Goal: Task Accomplishment & Management: Manage account settings

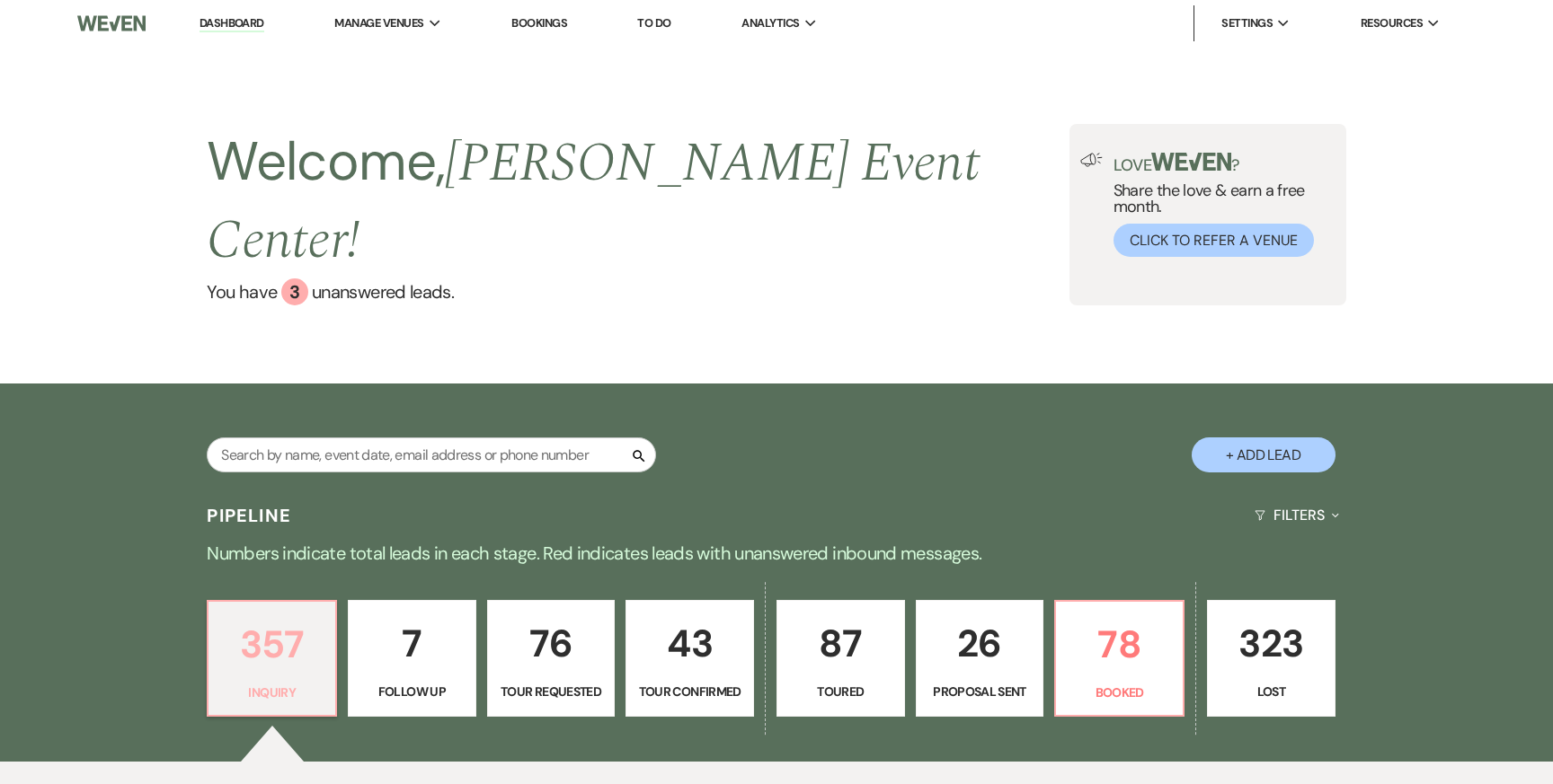
click at [281, 614] on p "357" at bounding box center [272, 644] width 105 height 60
click at [423, 437] on input "text" at bounding box center [432, 454] width 450 height 35
type input "cha"
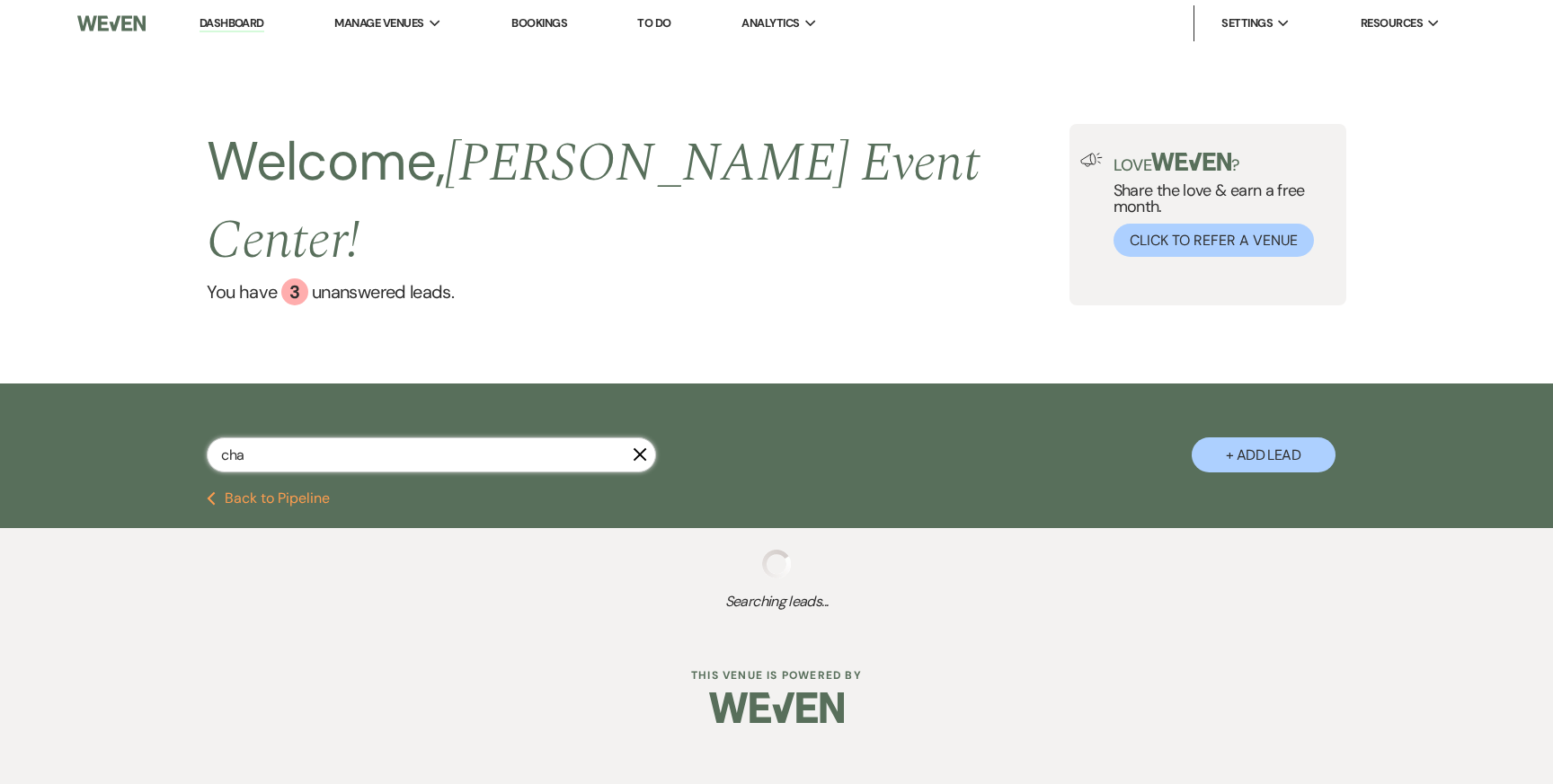
select select "2"
select select "6"
select select "2"
select select "5"
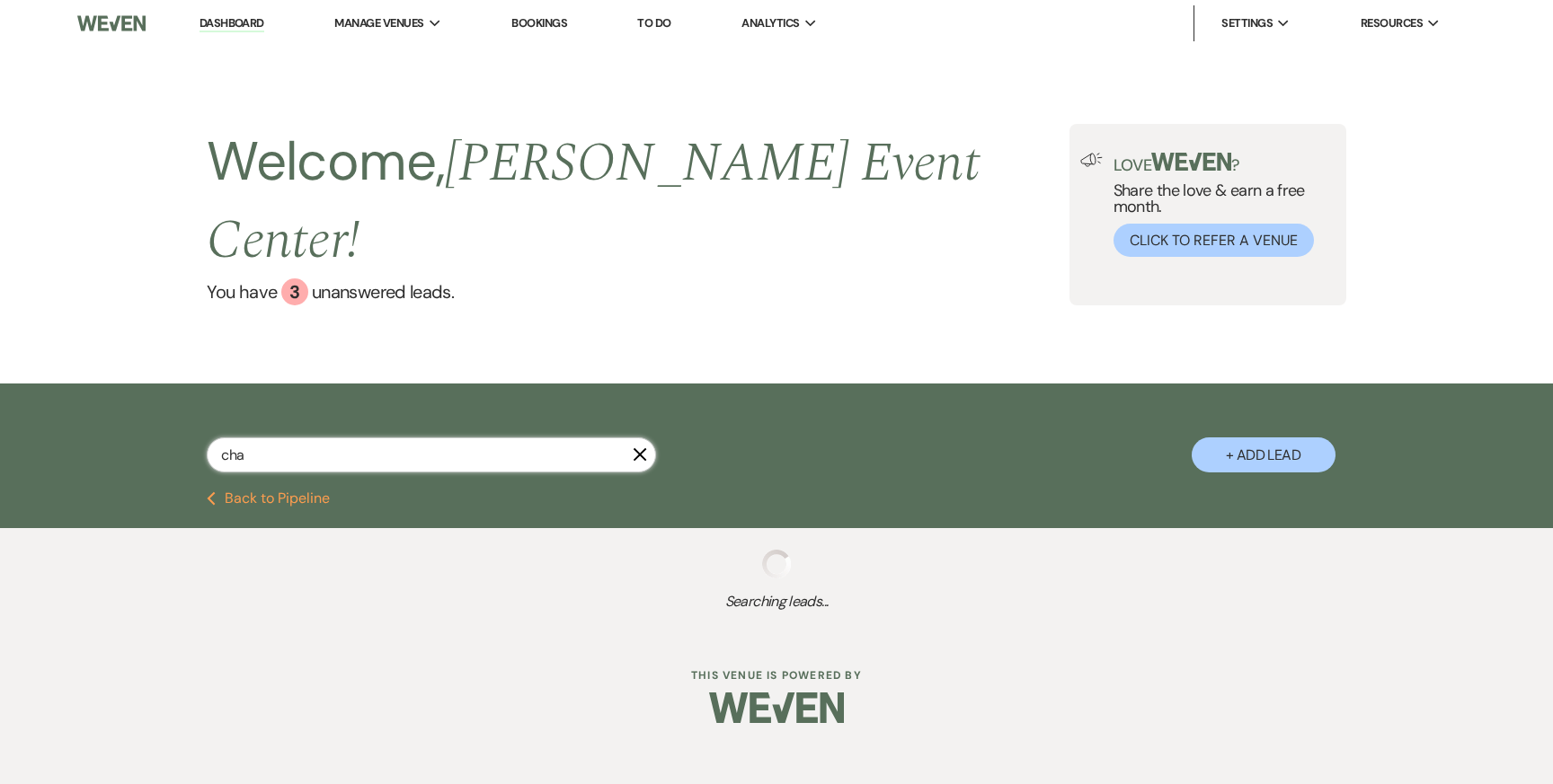
select select "2"
select select "8"
select select "5"
select select "8"
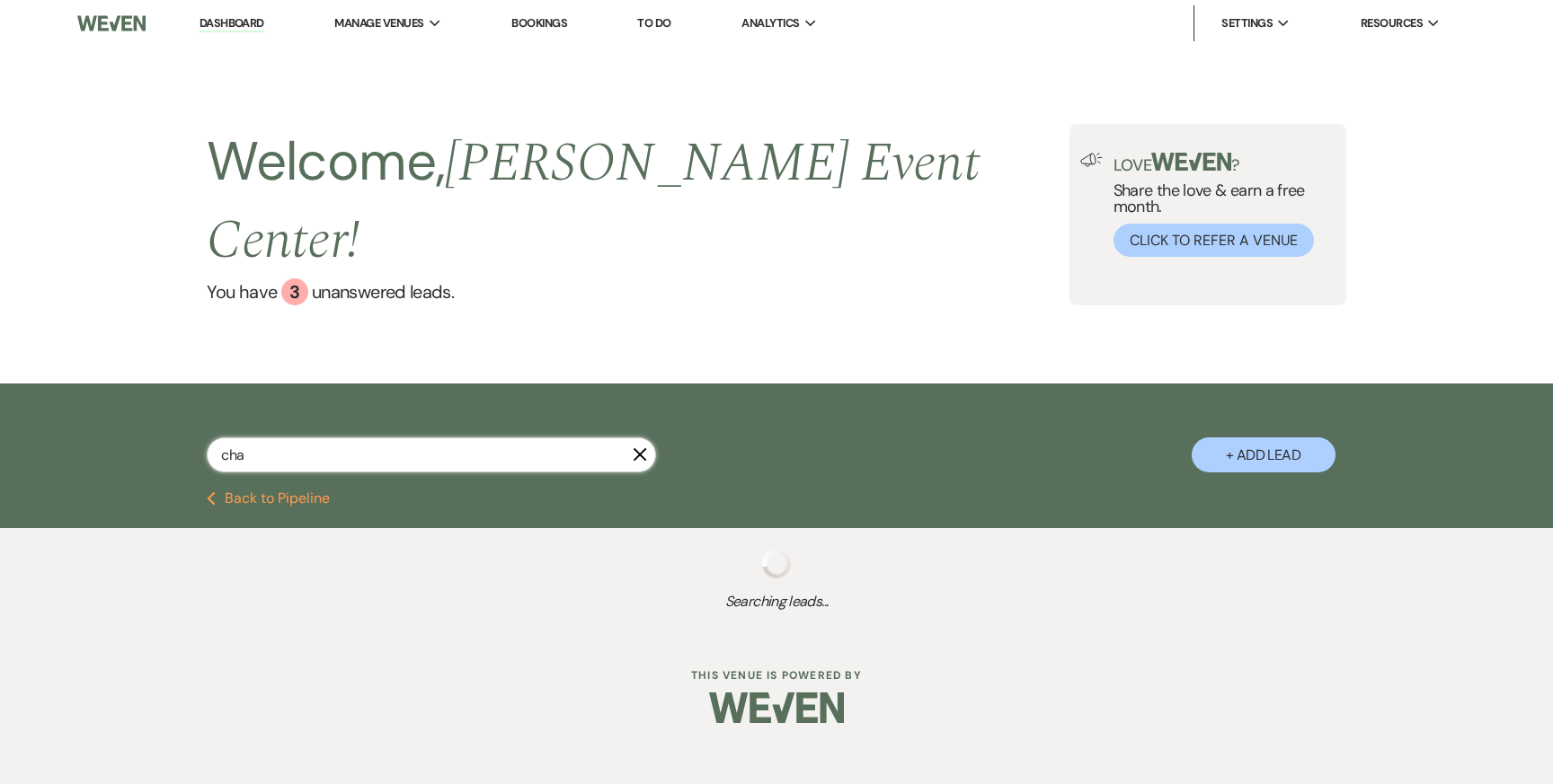
select select "4"
select select "8"
select select "4"
select select "5"
select select "8"
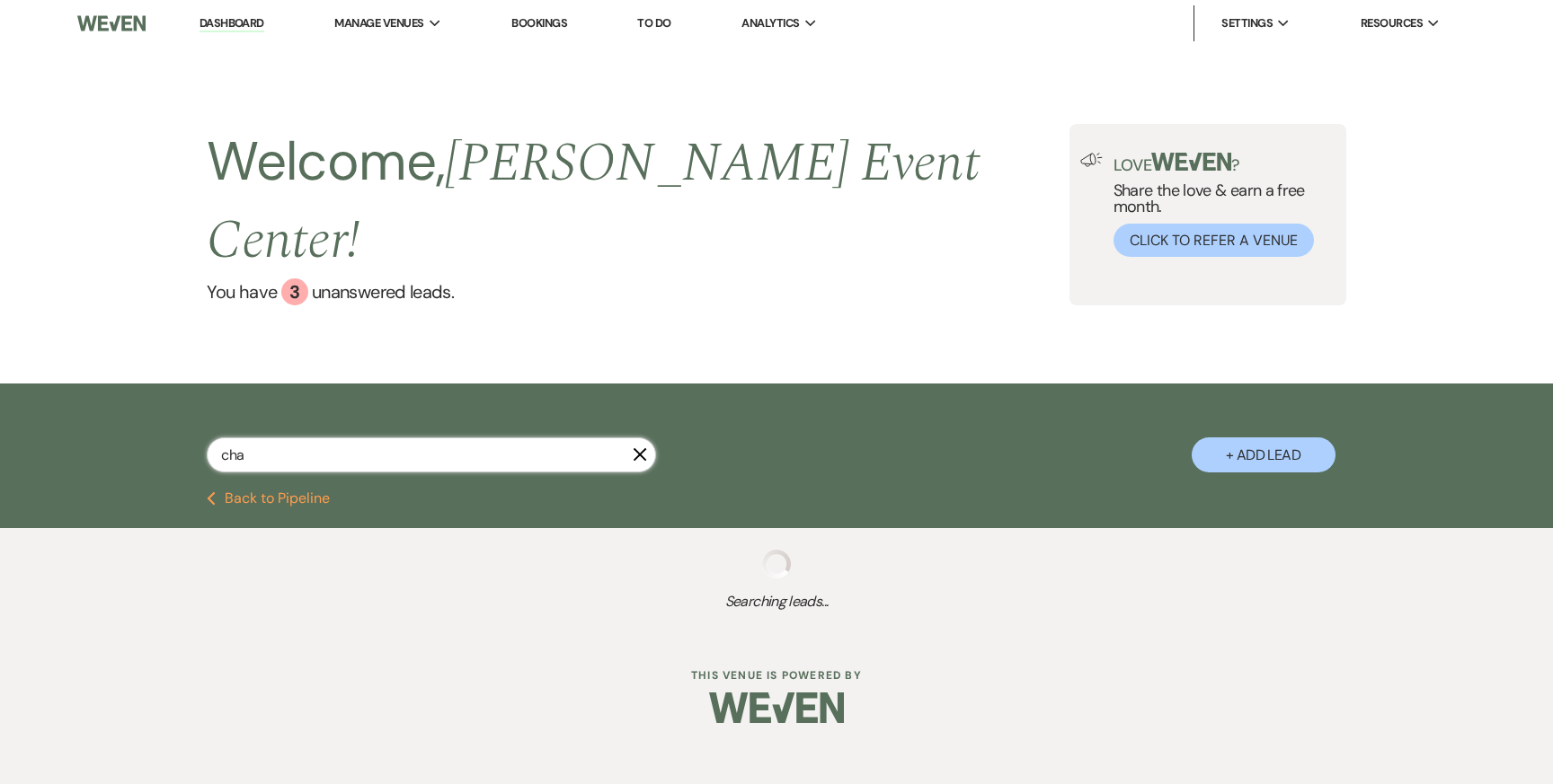
select select "8"
select select "4"
select select "9"
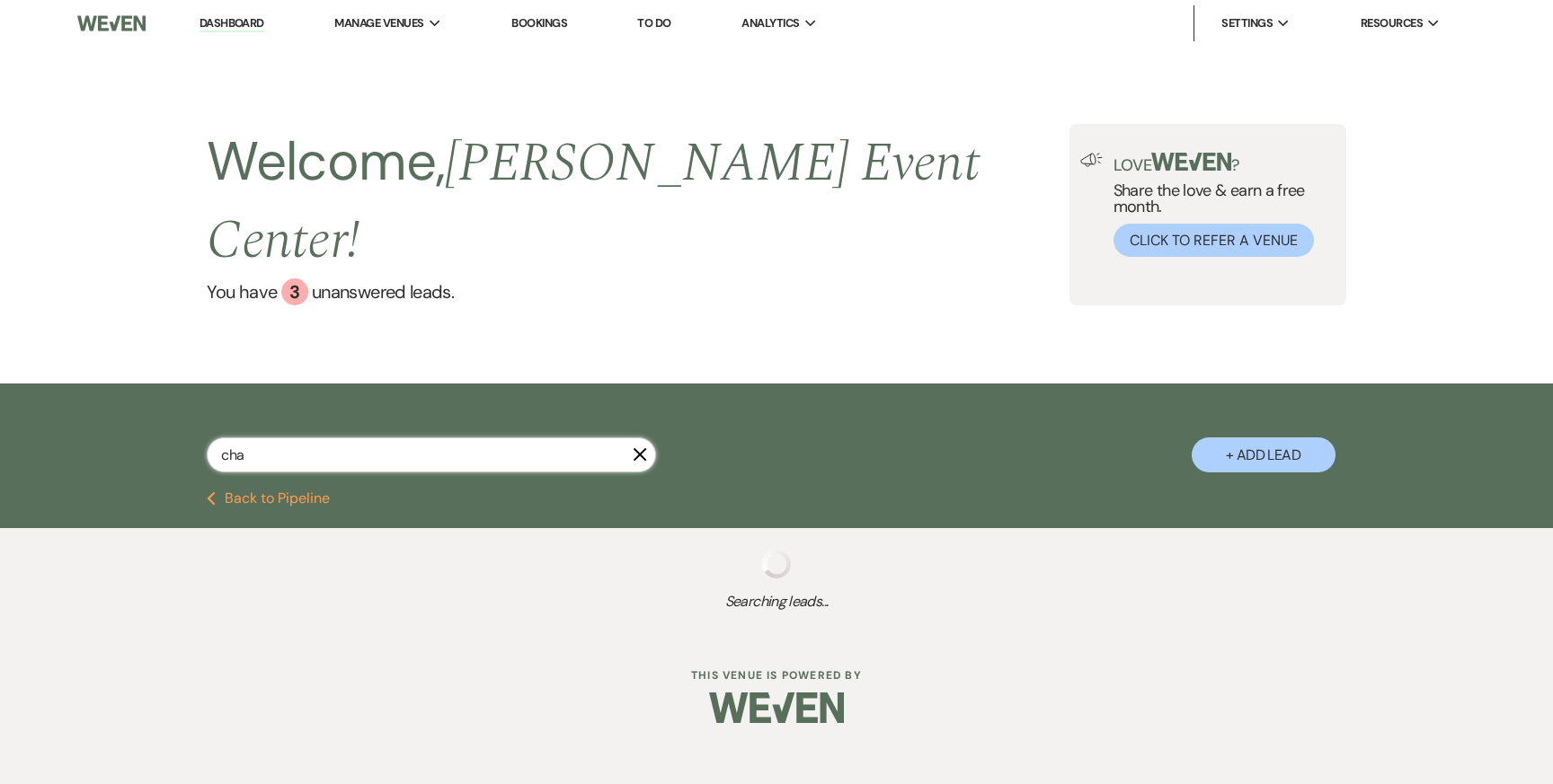
select select "8"
select select "7"
select select "5"
select select "8"
select select "6"
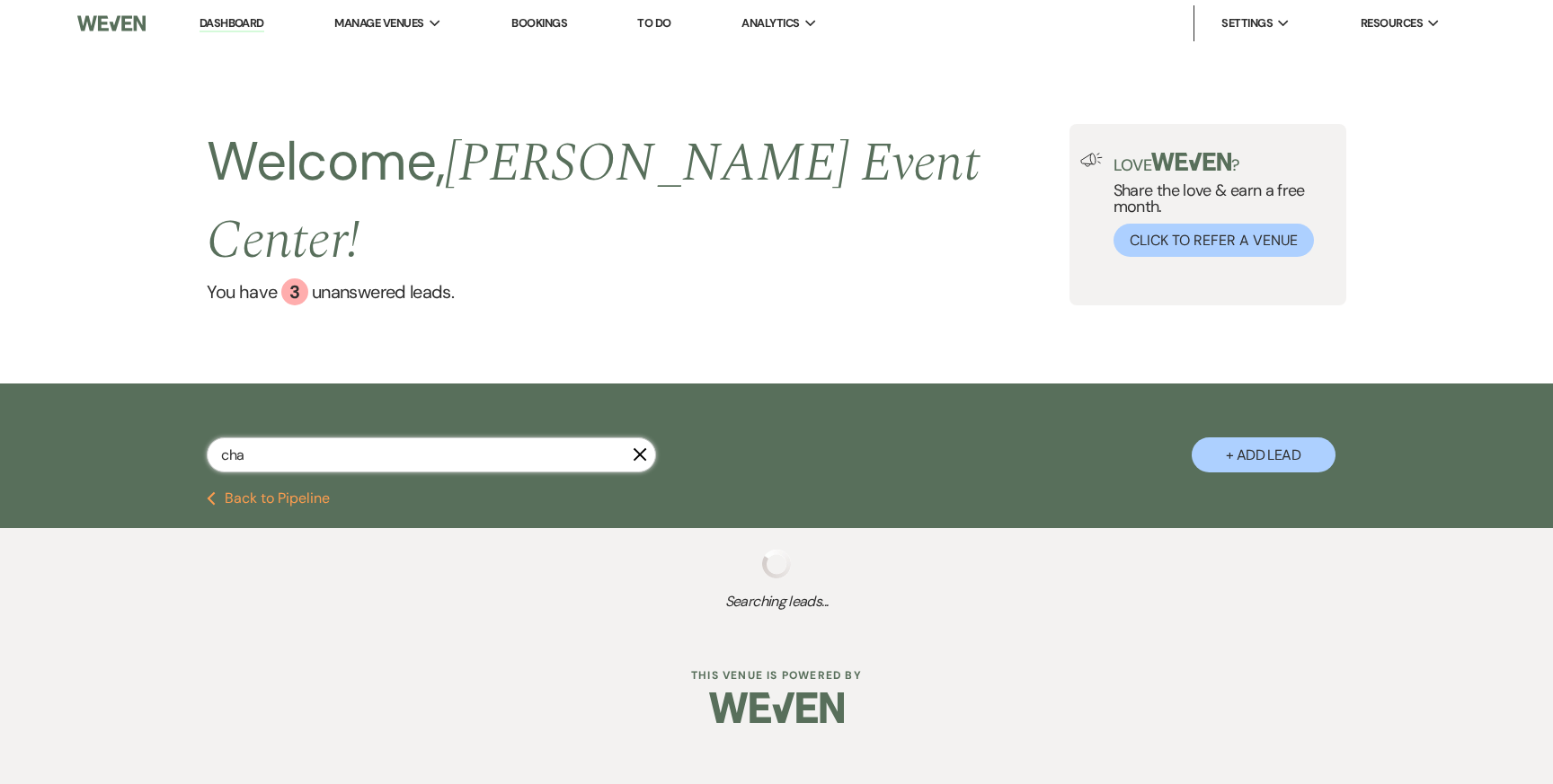
select select "8"
select select "1"
select select "4"
select select "5"
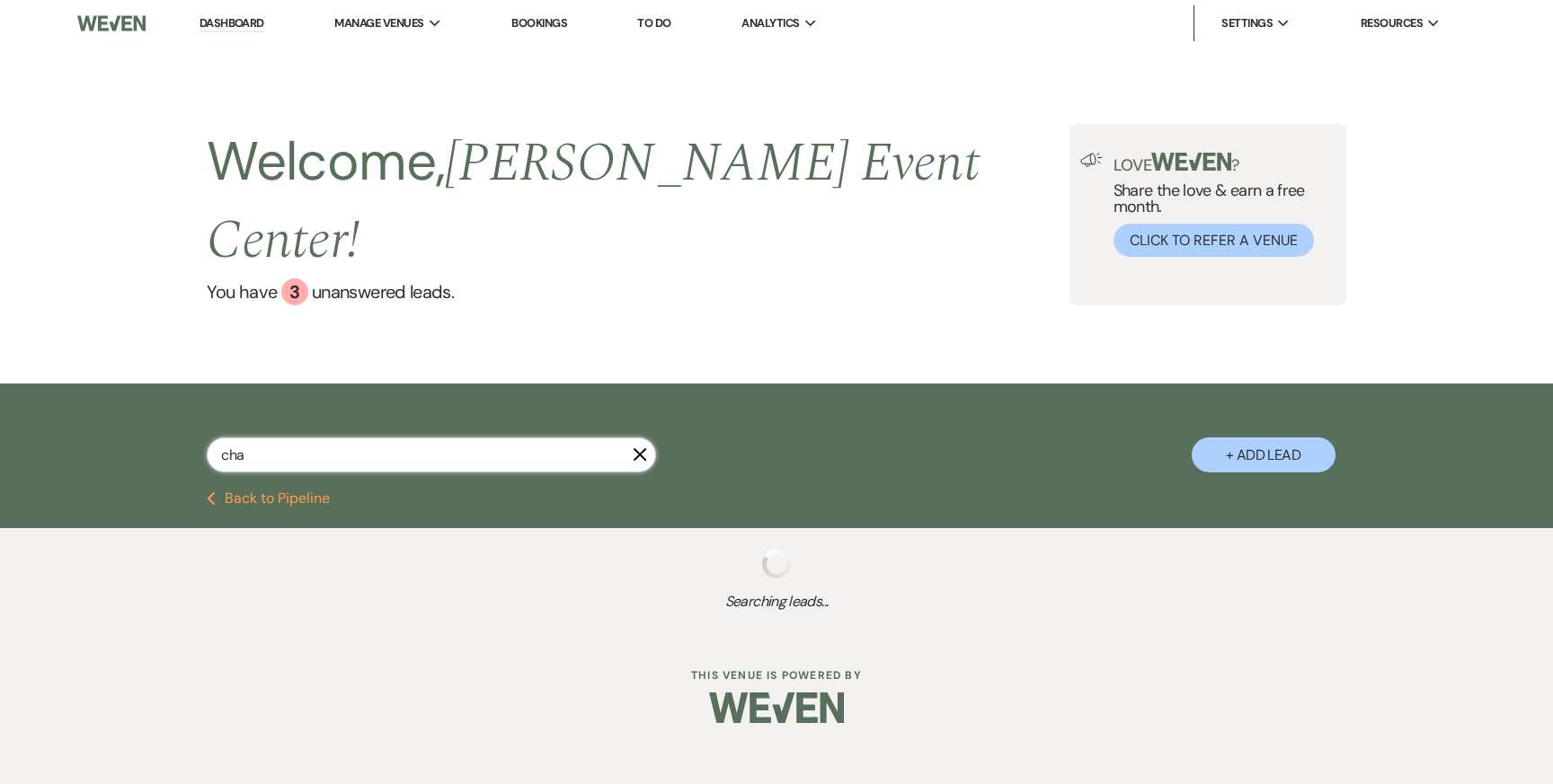
select select "8"
select select "5"
select select "8"
select select "5"
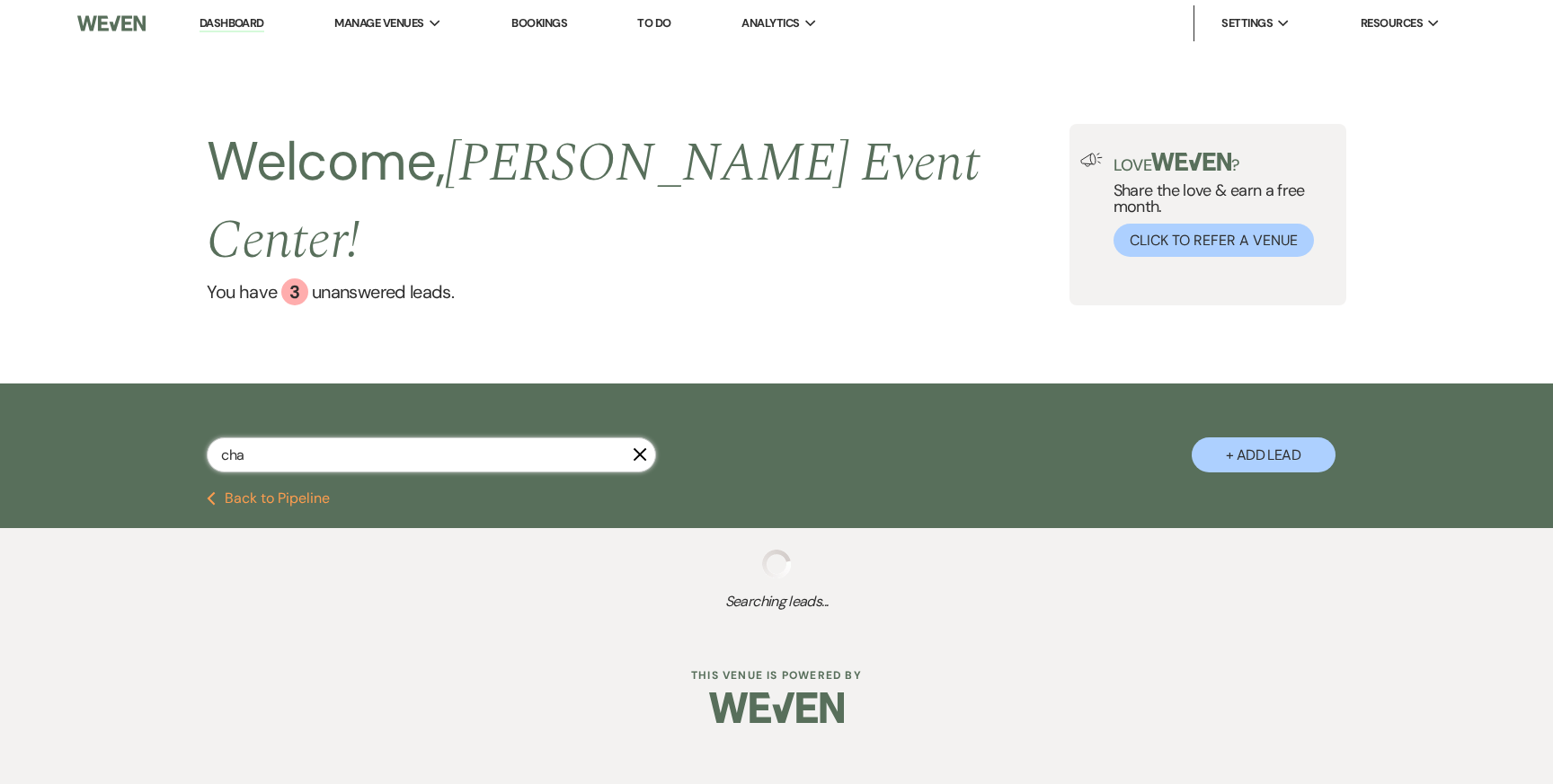
select select "2"
select select "8"
select select "4"
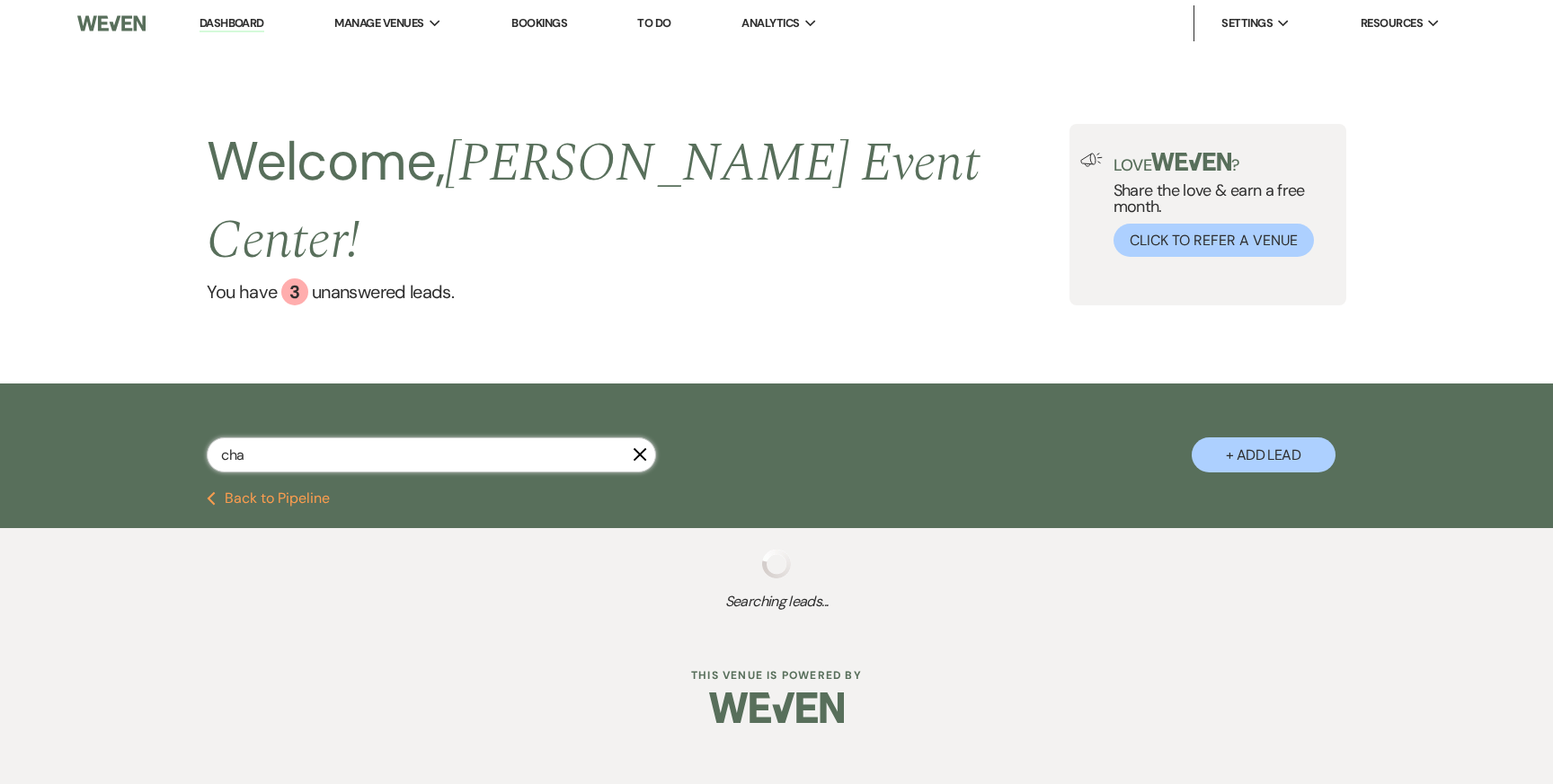
select select "8"
select select "1"
select select "8"
select select "4"
select select "8"
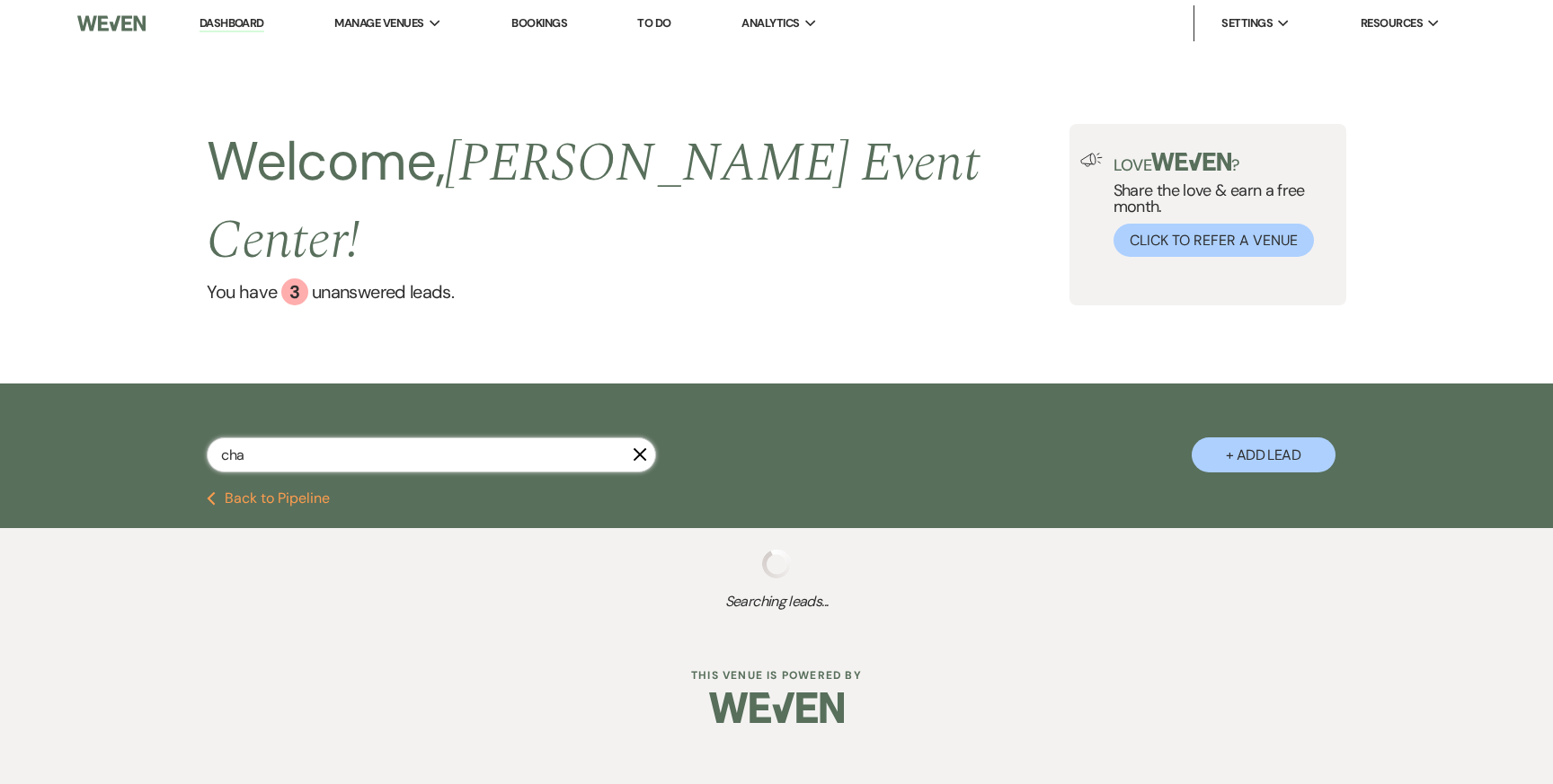
select select "11"
select select "8"
select select "6"
select select "8"
select select "6"
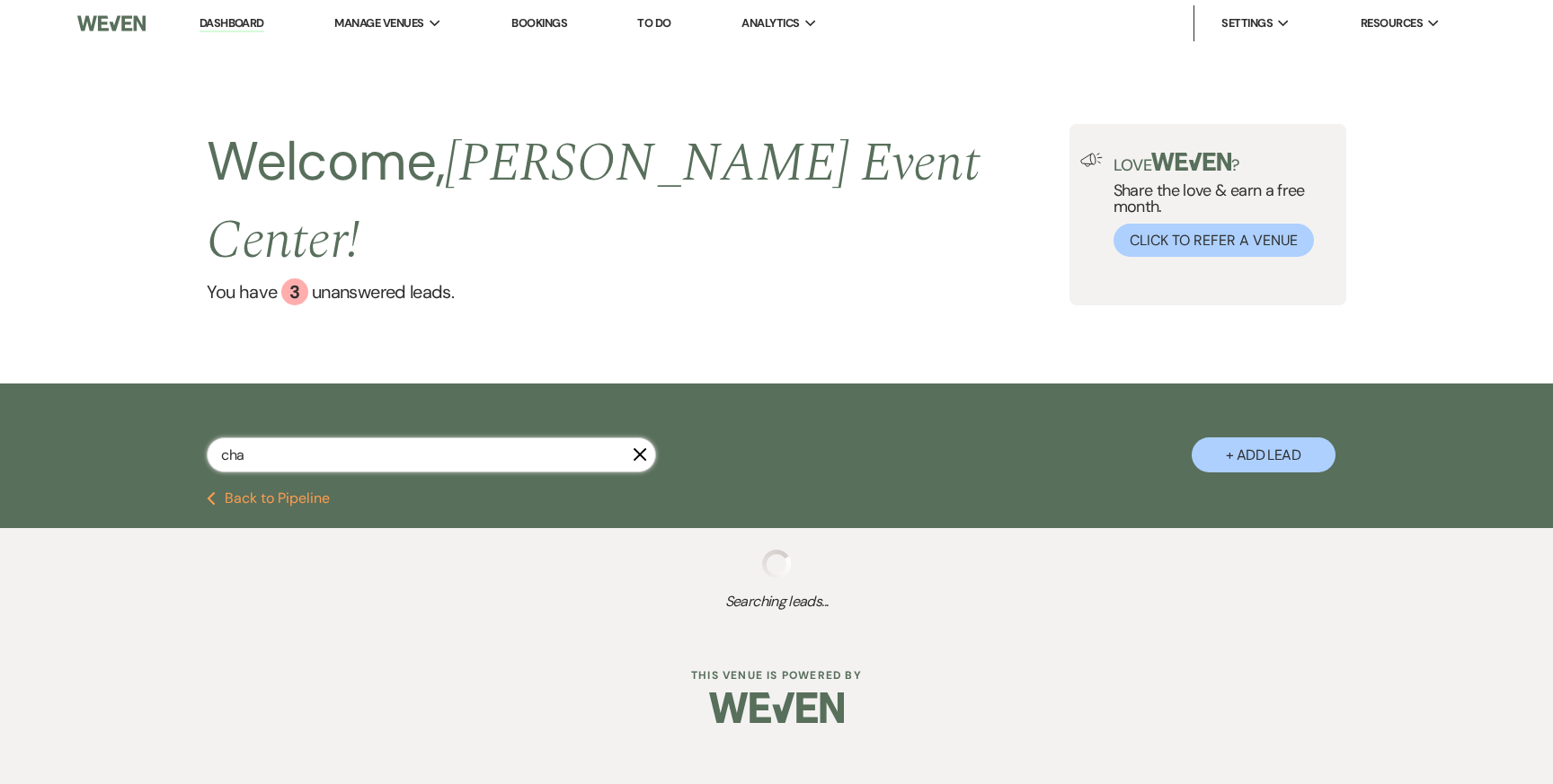
select select "8"
select select "6"
select select "5"
select select "8"
select select "6"
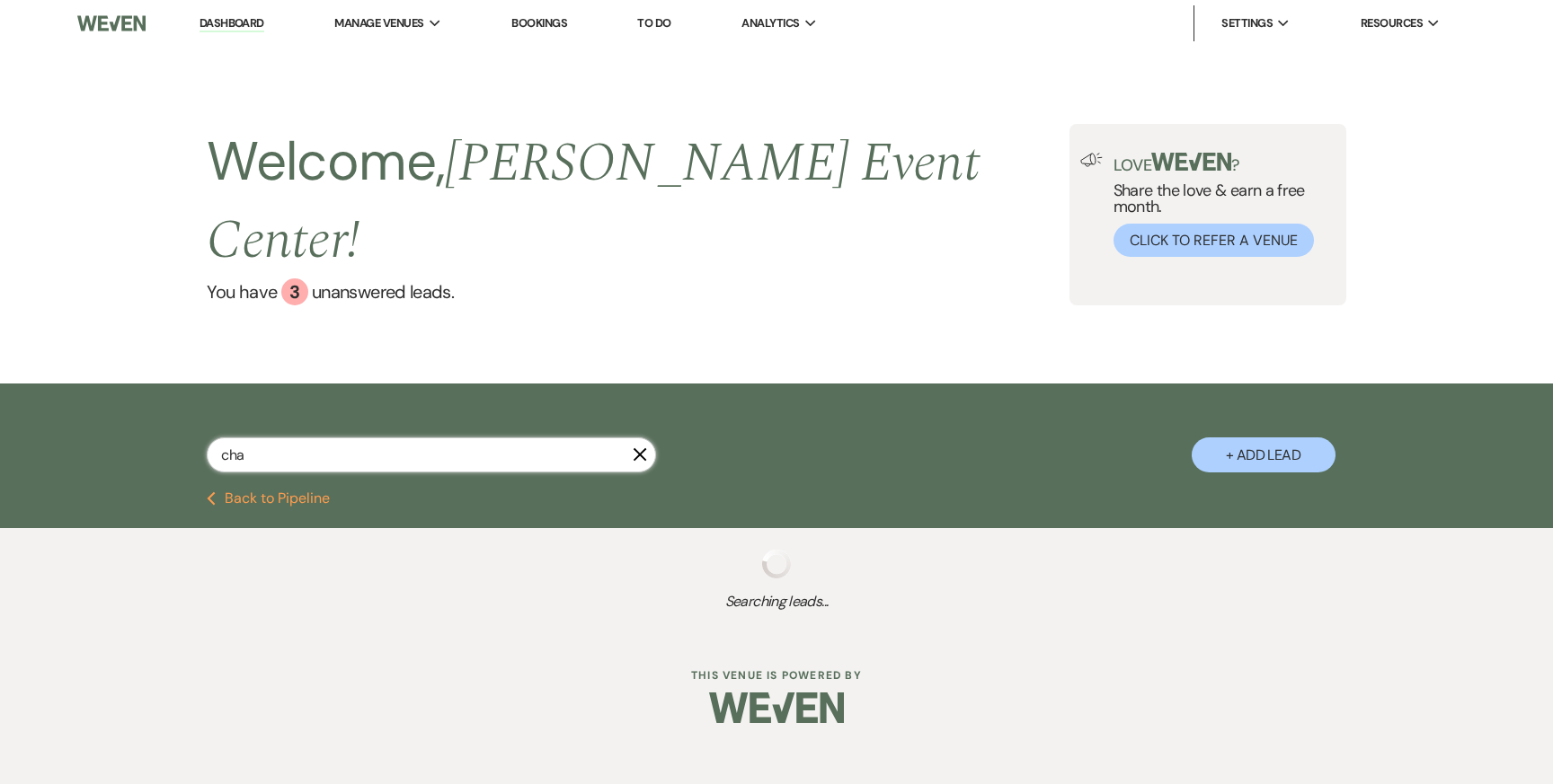
select select "8"
select select "6"
select select "8"
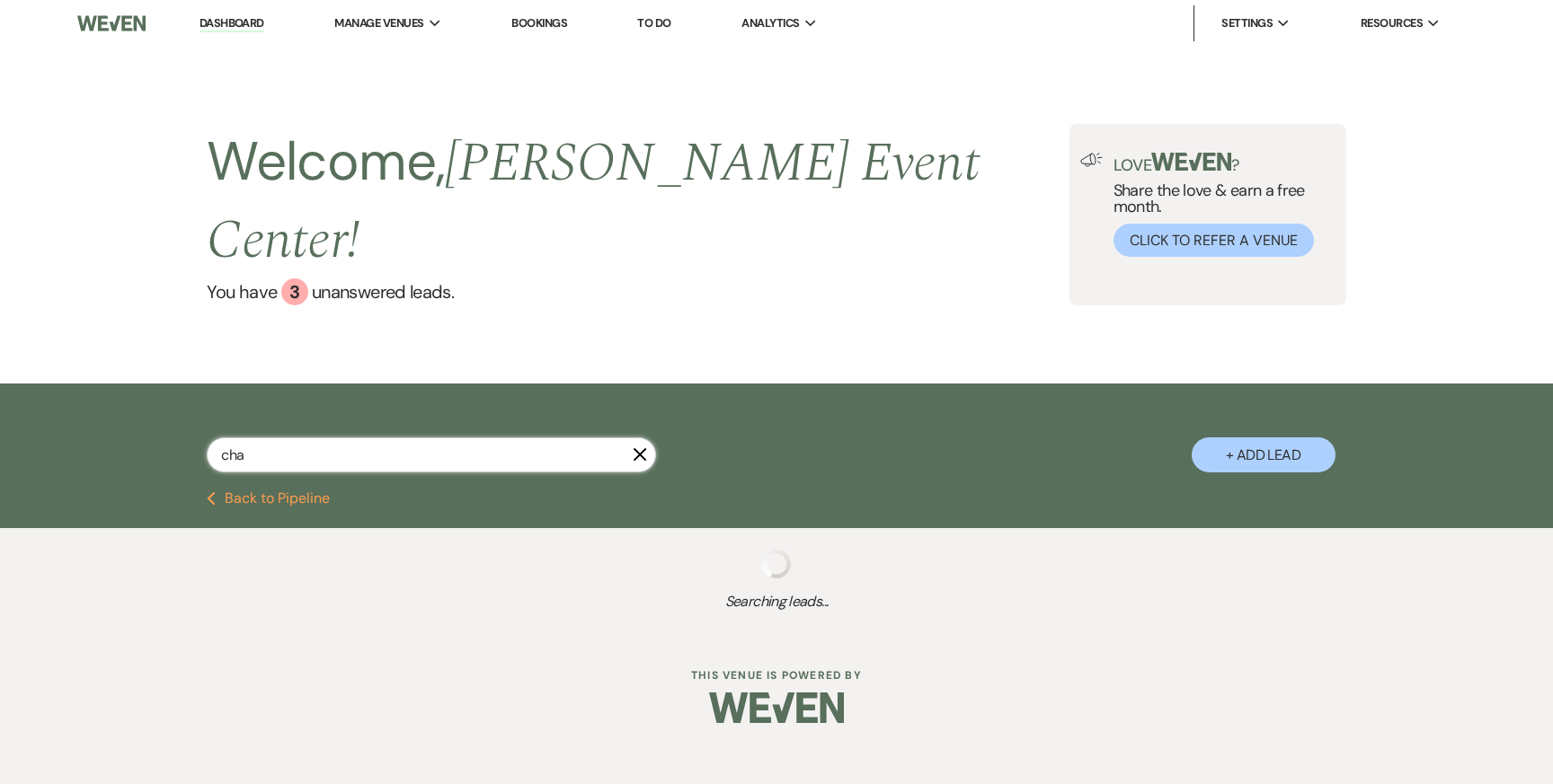
select select "6"
select select "8"
select select "2"
select select "8"
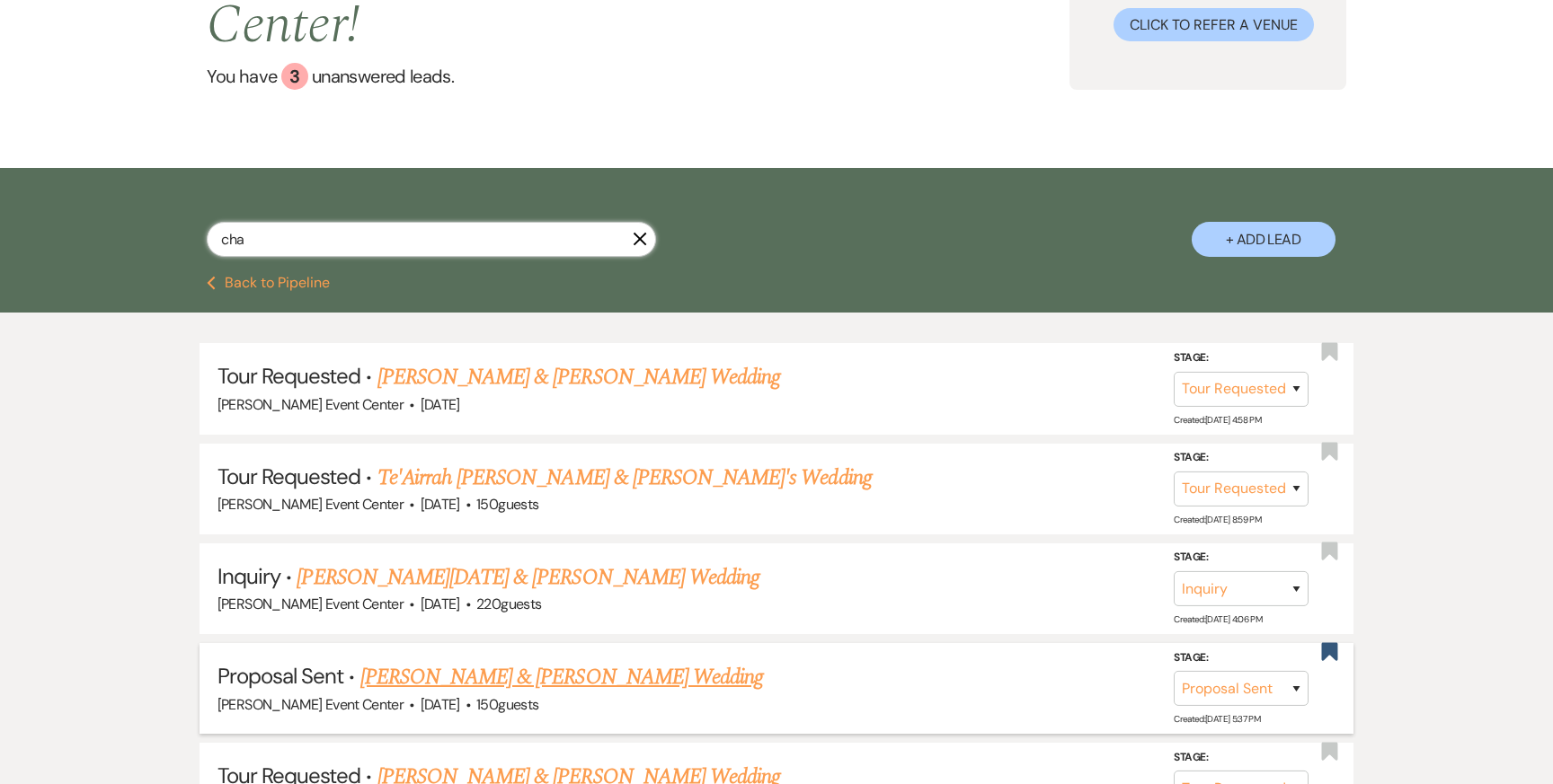
scroll to position [225, 0]
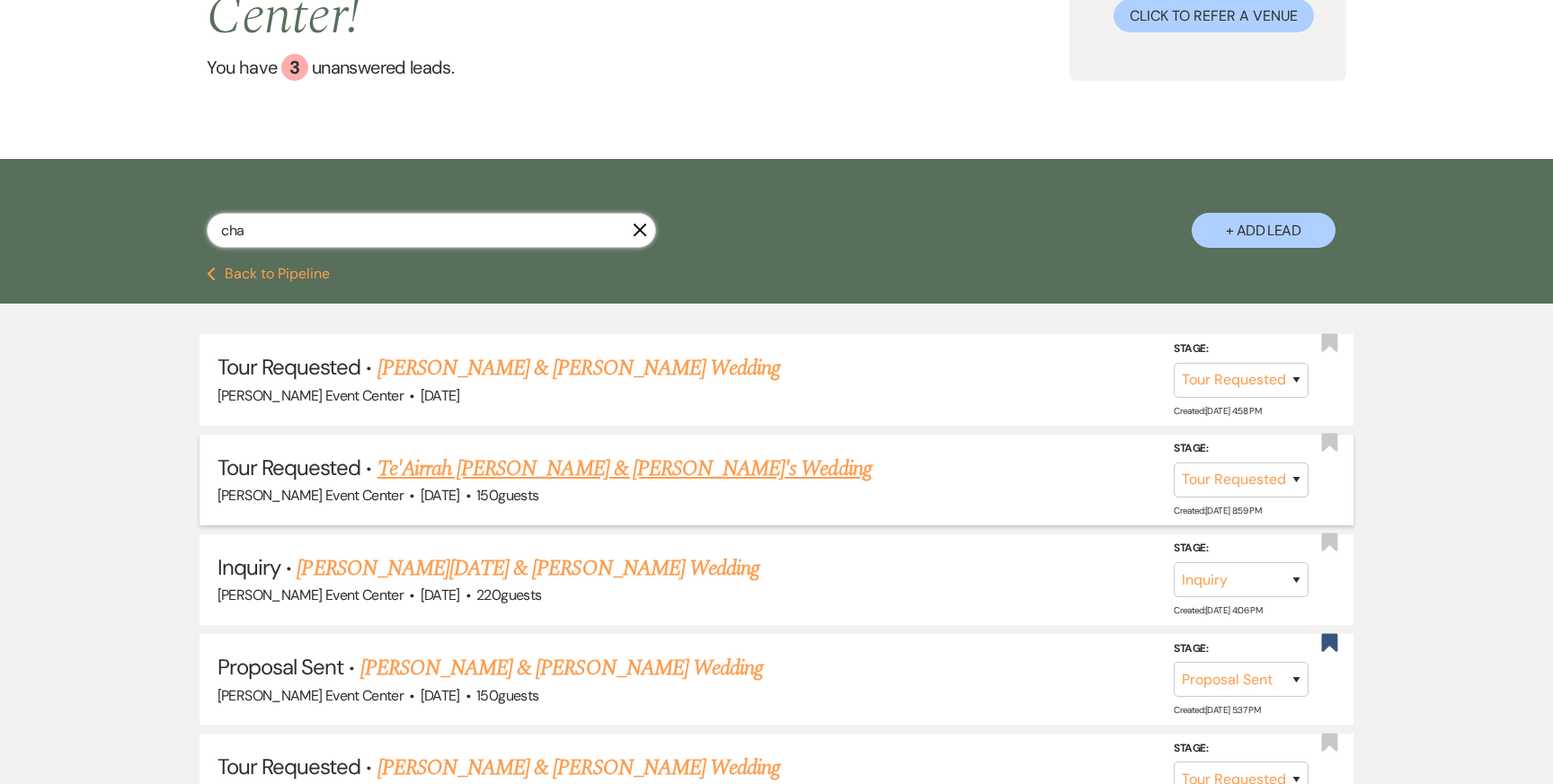
type input "cha"
click at [555, 452] on link "Te'Airrah [PERSON_NAME] & [PERSON_NAME]'s Wedding" at bounding box center [624, 469] width 494 height 32
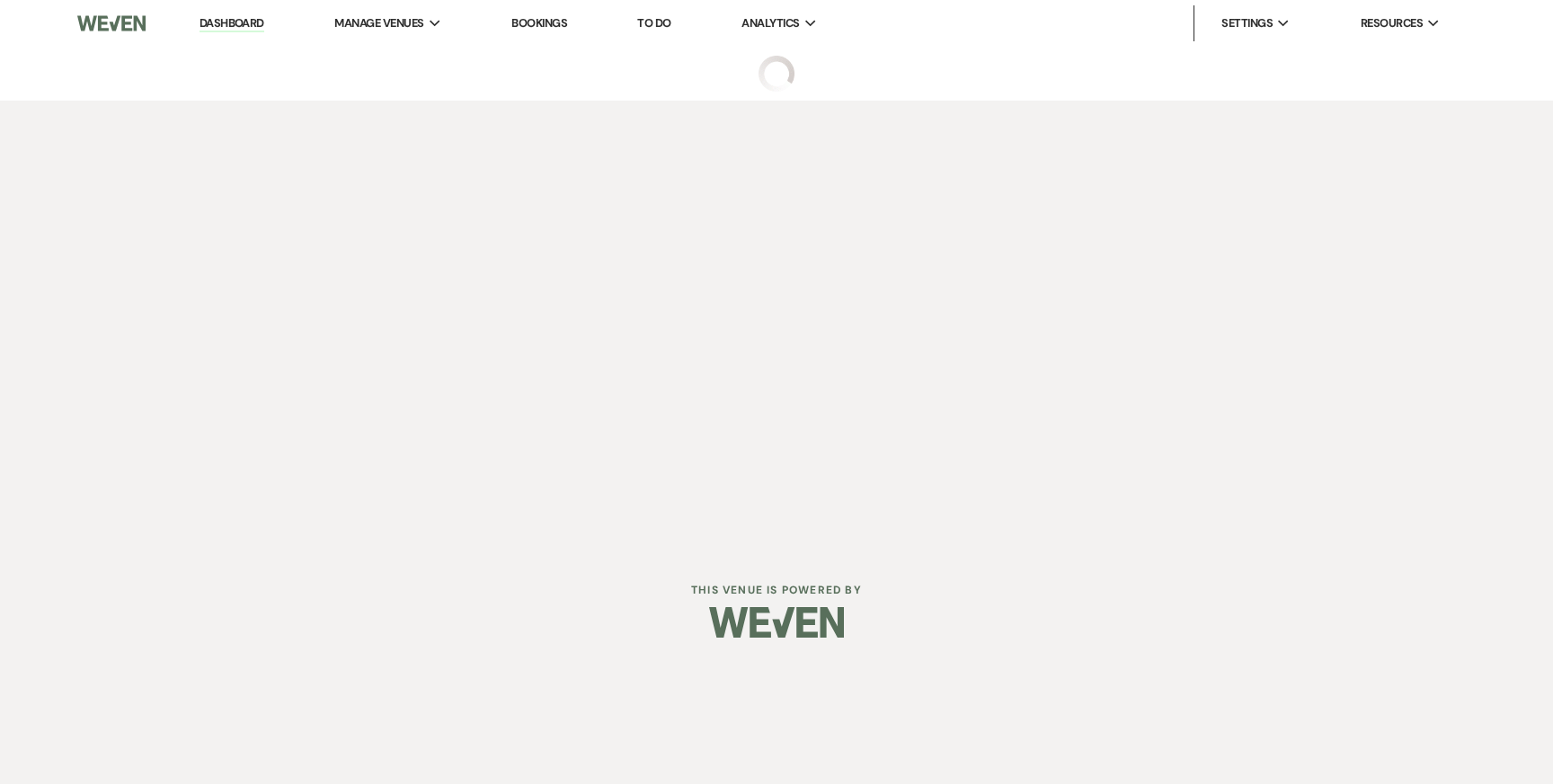
select select "2"
select select "5"
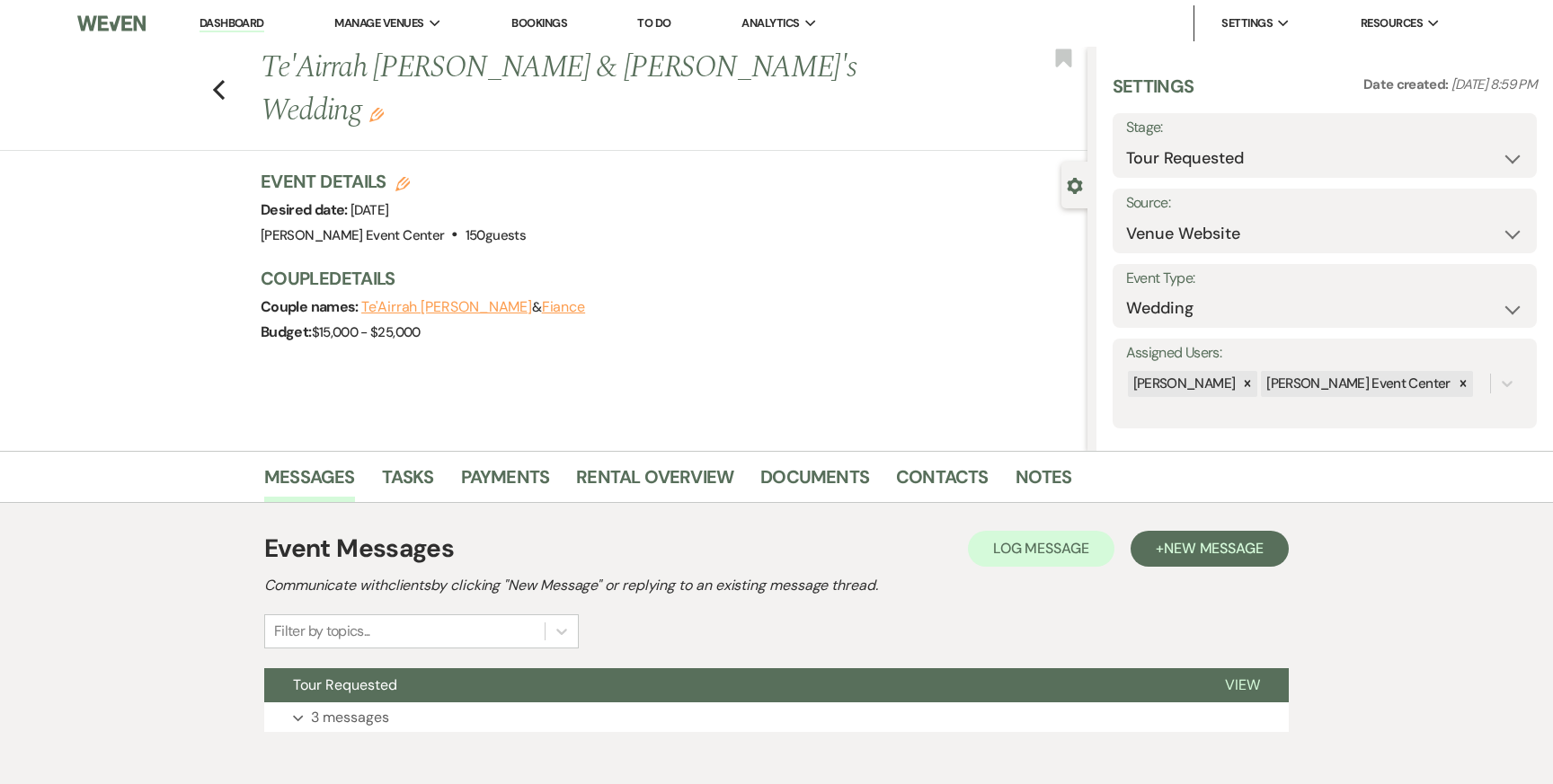
scroll to position [90, 0]
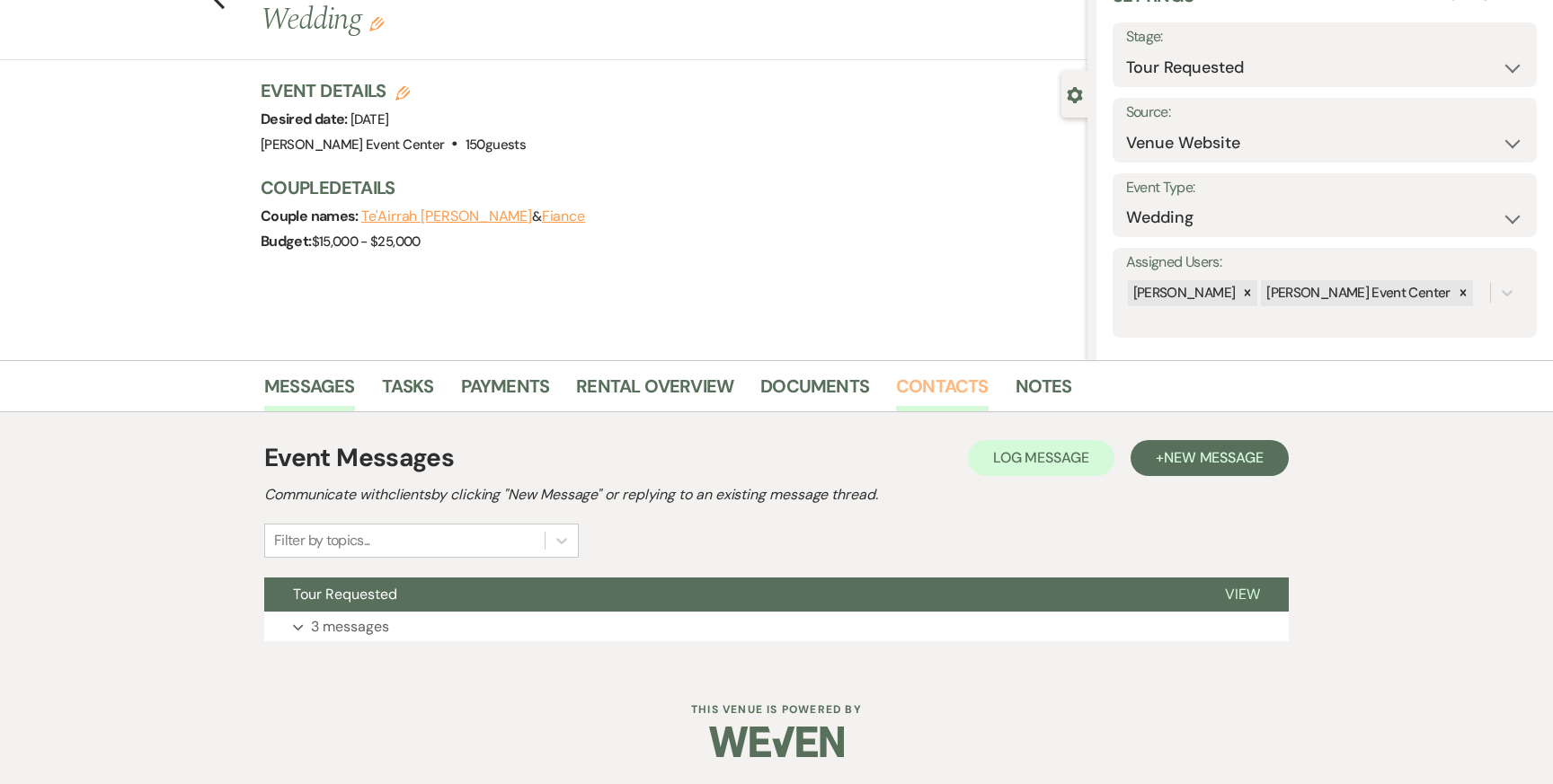
click at [940, 389] on link "Contacts" at bounding box center [941, 392] width 92 height 40
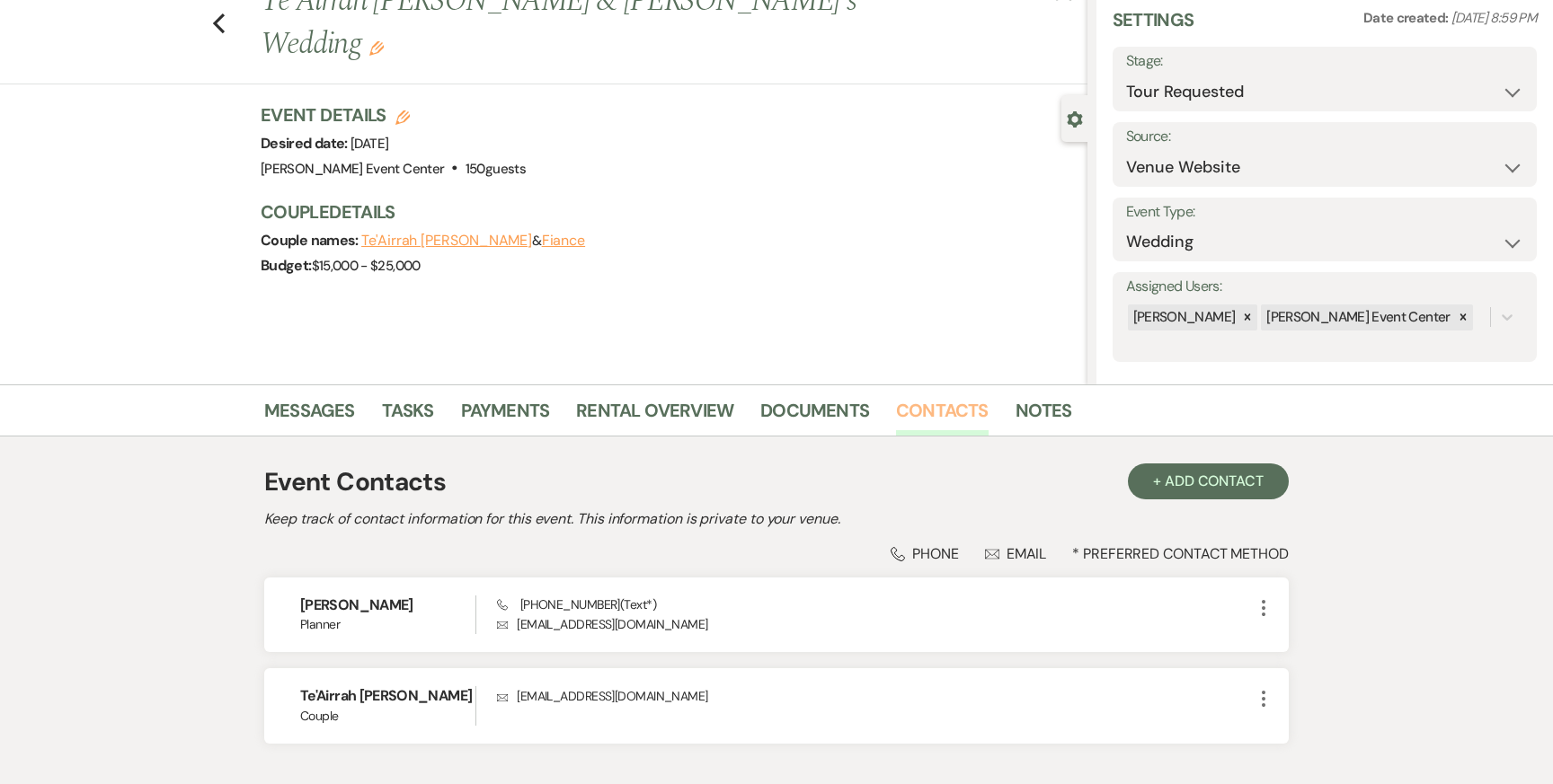
scroll to position [71, 0]
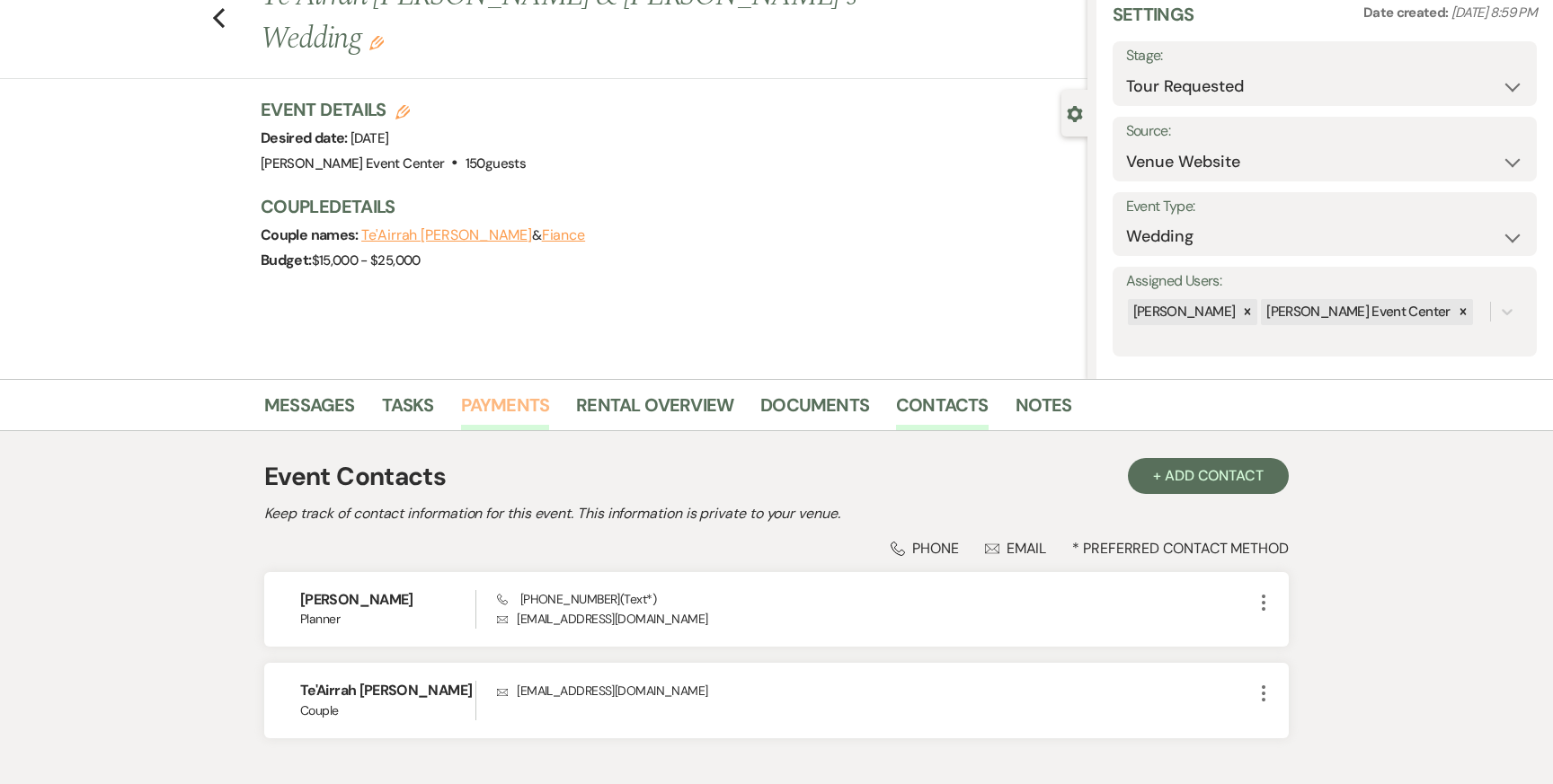
click at [487, 430] on link "Payments" at bounding box center [505, 411] width 89 height 40
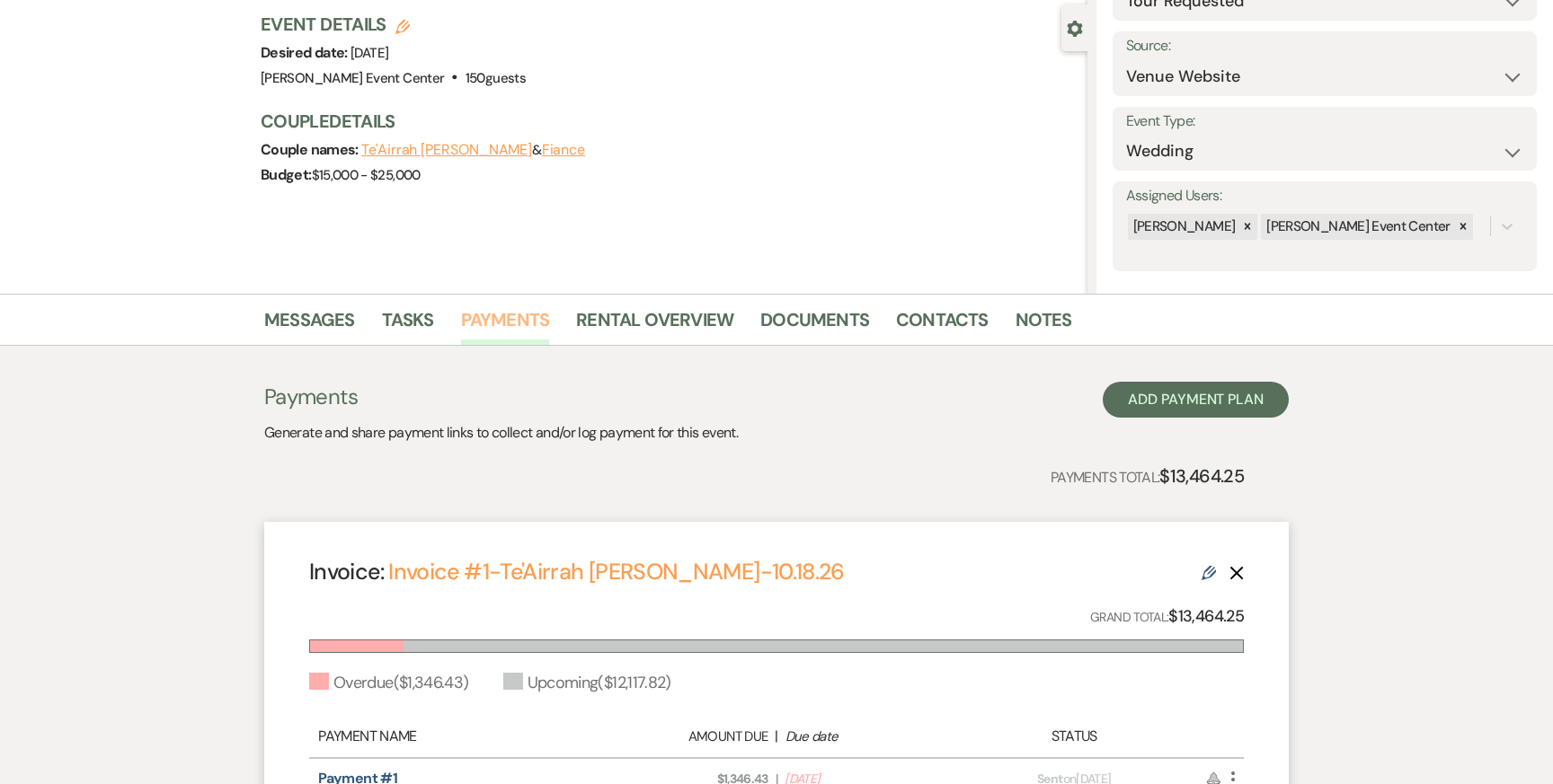
scroll to position [100, 0]
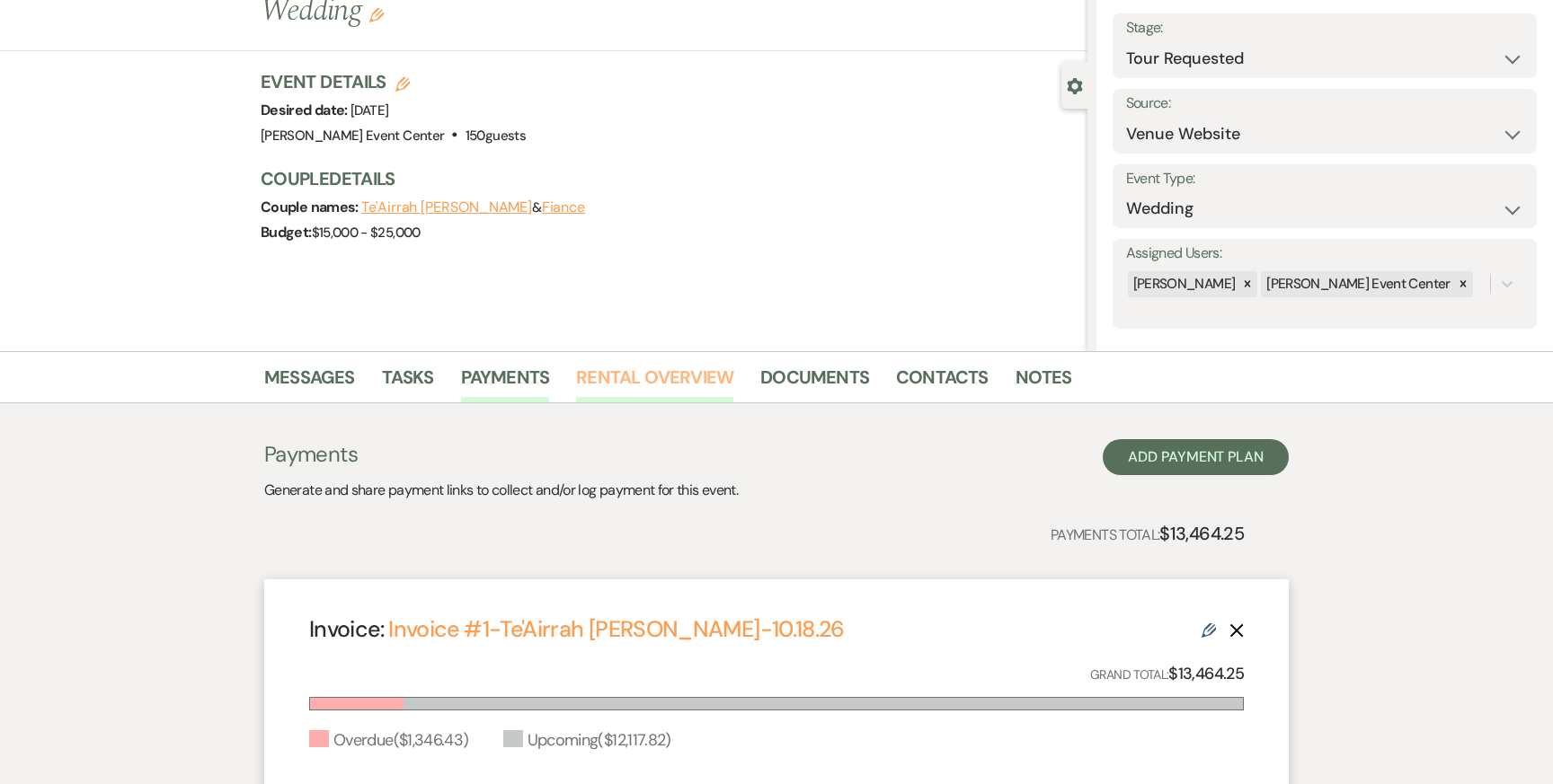
click at [693, 385] on link "Rental Overview" at bounding box center [655, 383] width 157 height 40
